Goal: Information Seeking & Learning: Learn about a topic

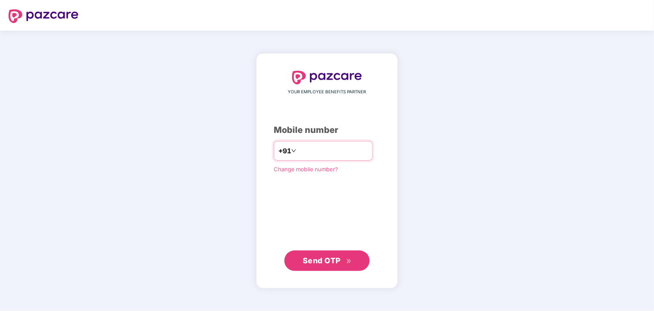
type input "**********"
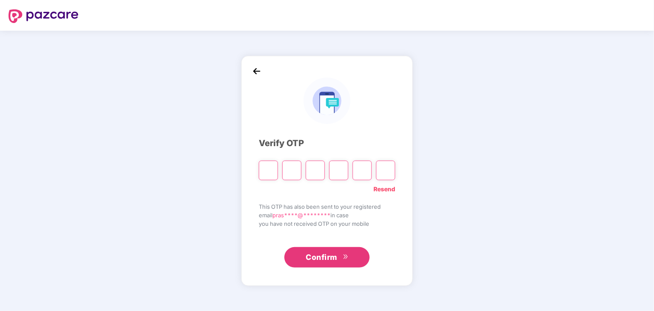
type input "*"
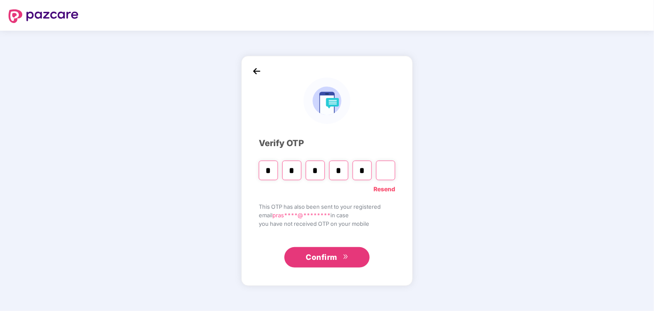
type input "*"
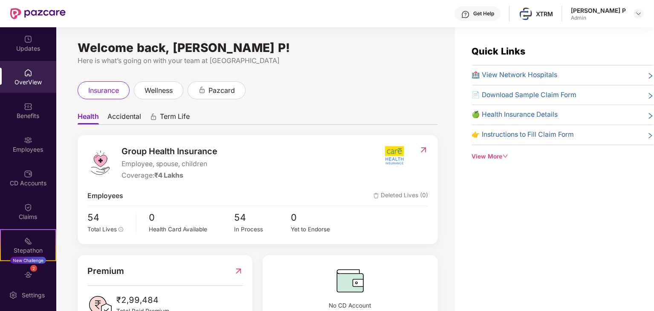
click at [28, 105] on img at bounding box center [28, 106] width 9 height 9
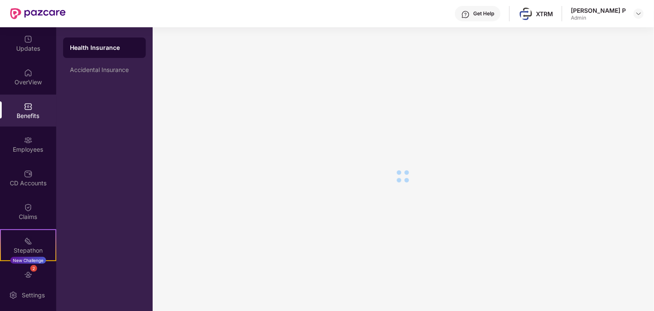
click at [89, 47] on div "Health Insurance" at bounding box center [104, 48] width 69 height 9
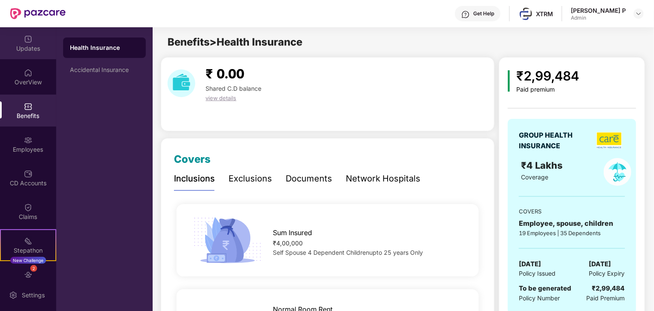
click at [29, 46] on div "Updates" at bounding box center [28, 48] width 56 height 9
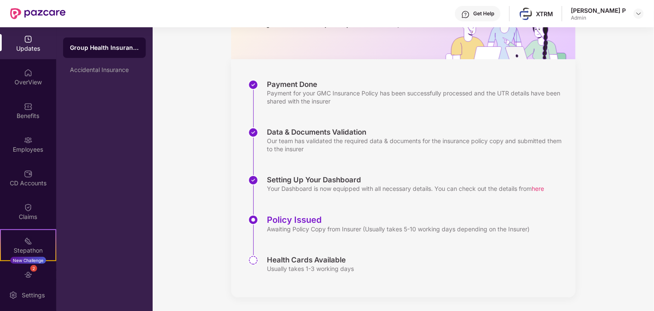
scroll to position [44, 0]
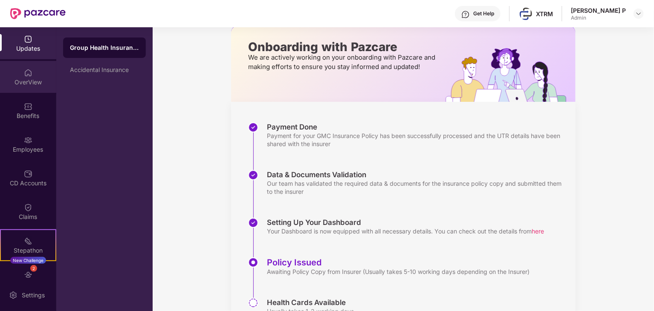
click at [30, 78] on div "OverView" at bounding box center [28, 82] width 56 height 9
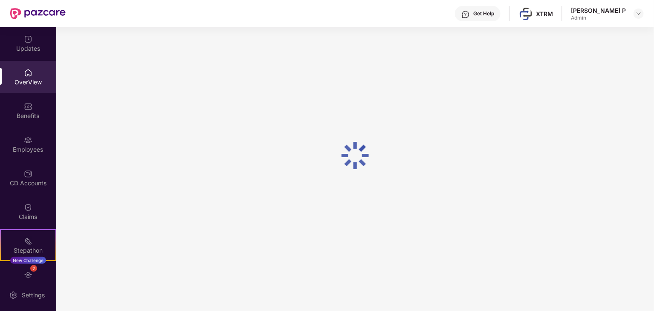
scroll to position [27, 0]
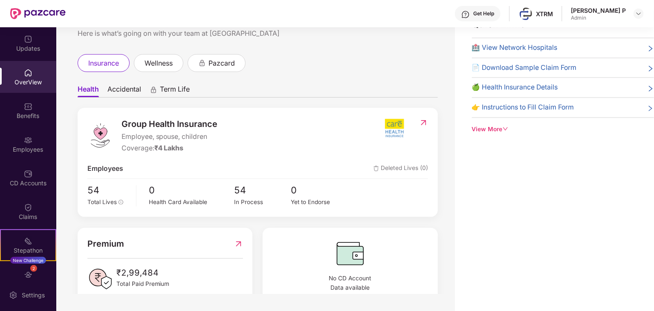
click at [126, 87] on span "Accidental" at bounding box center [124, 91] width 34 height 12
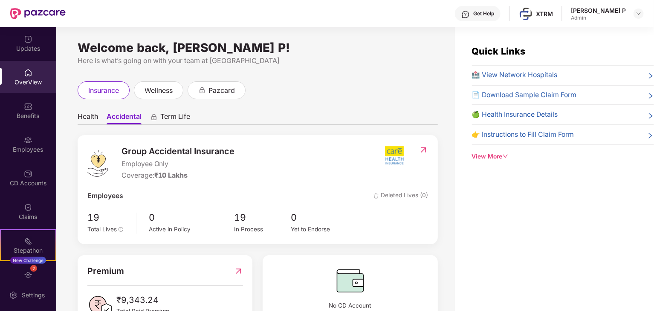
click at [502, 156] on div "View More" at bounding box center [563, 156] width 182 height 9
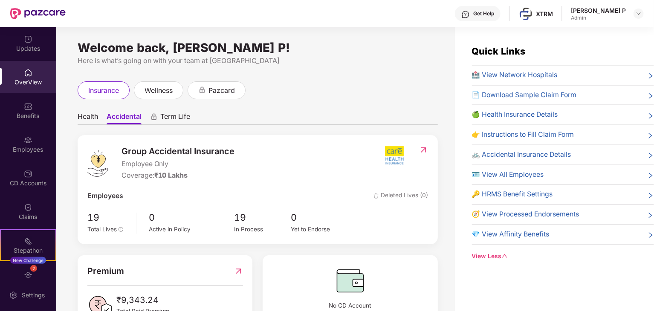
click at [89, 120] on span "Health" at bounding box center [88, 118] width 20 height 12
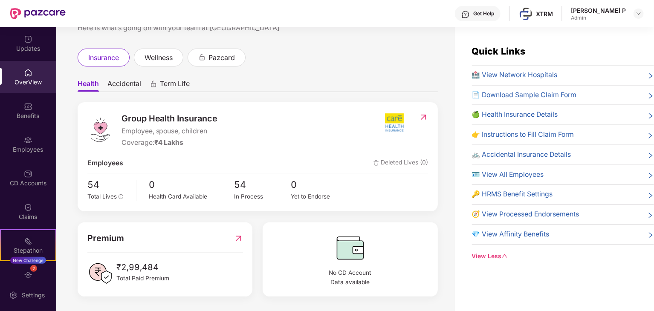
scroll to position [34, 0]
click at [424, 117] on img at bounding box center [423, 116] width 9 height 9
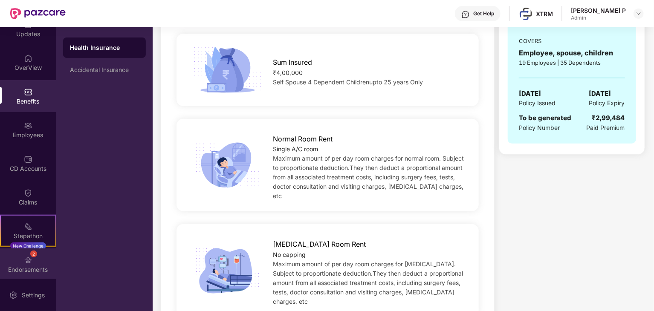
scroll to position [9, 0]
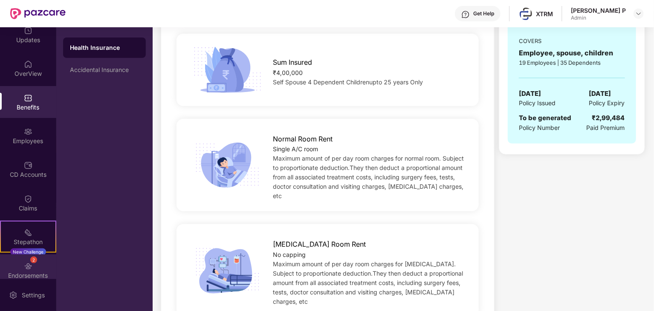
click at [29, 263] on img at bounding box center [28, 266] width 9 height 9
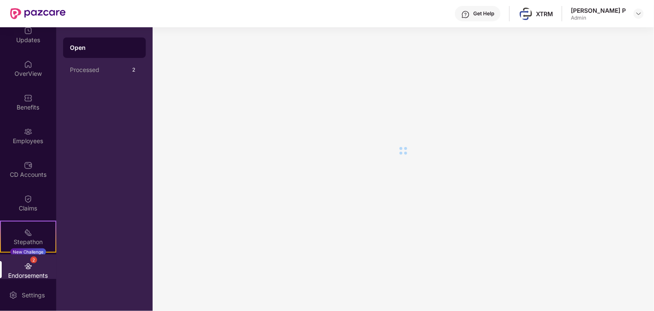
scroll to position [0, 0]
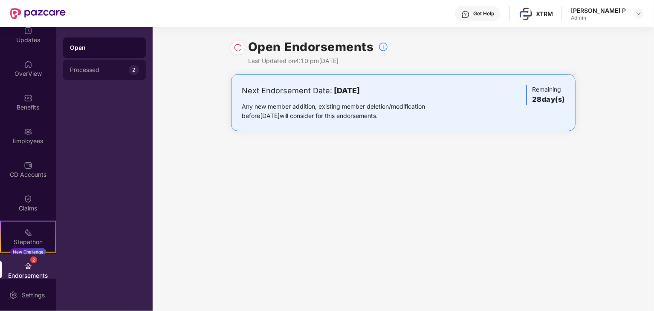
click at [94, 72] on div "Processed" at bounding box center [99, 70] width 59 height 7
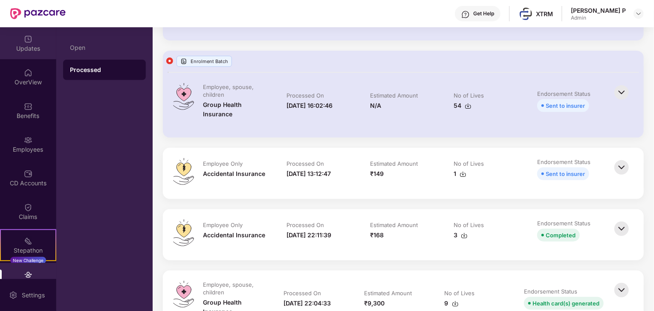
click at [29, 41] on img at bounding box center [28, 39] width 9 height 9
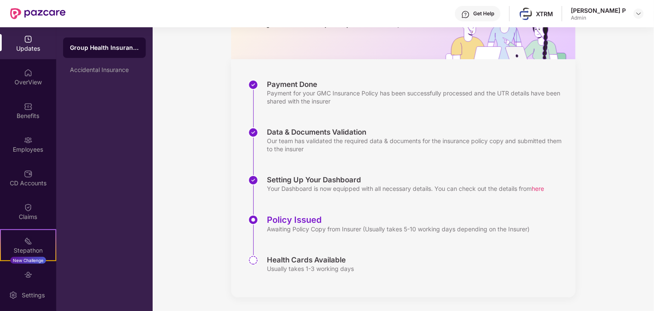
scroll to position [86, 0]
